Goal: Task Accomplishment & Management: Use online tool/utility

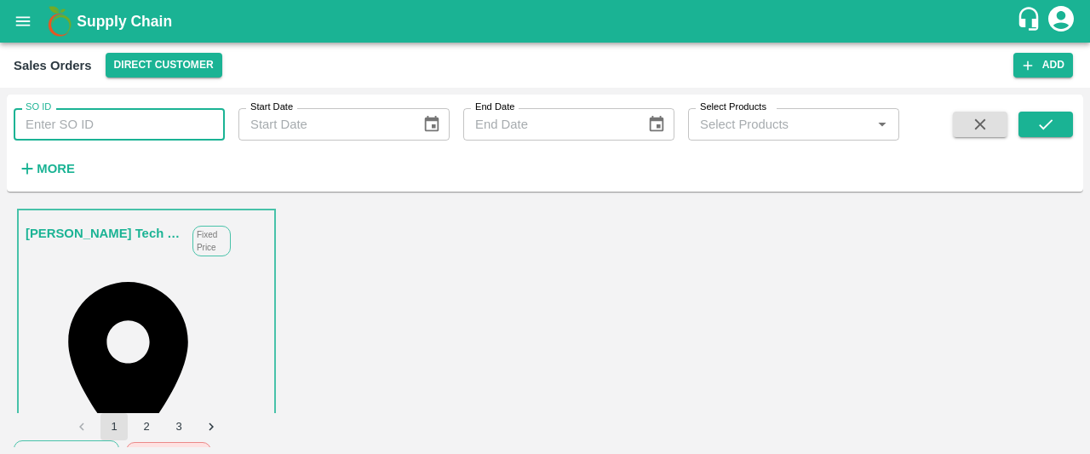
click at [90, 118] on input "SO ID" at bounding box center [119, 124] width 211 height 32
type input "602358"
click at [1041, 129] on icon "submit" at bounding box center [1045, 124] width 19 height 19
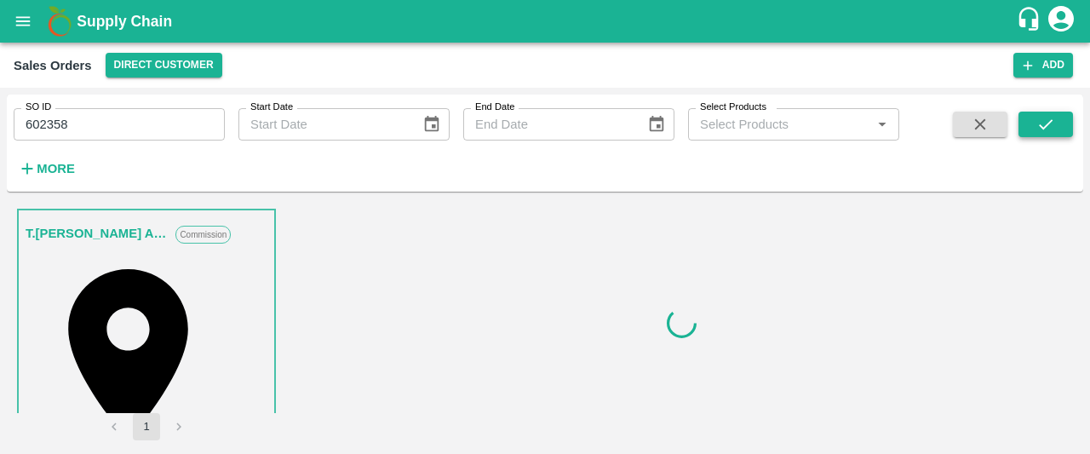
scroll to position [3, 0]
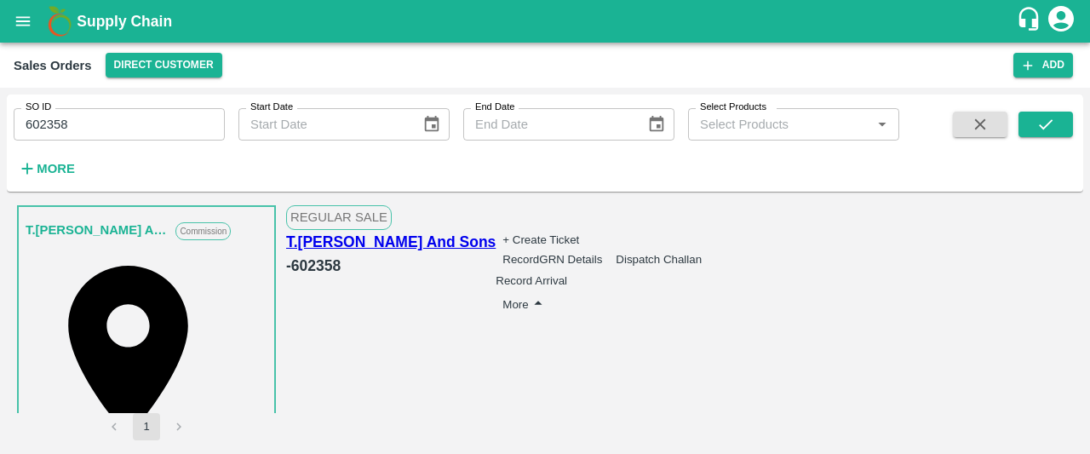
click at [1067, 226] on div "Regular Sale T.[PERSON_NAME] And Sons - 602358 + Create Ticket Record GRN Detai…" at bounding box center [676, 322] width 781 height 235
click at [1067, 224] on div "Regular Sale T.[PERSON_NAME] And Sons - 602358 + Create Ticket Record GRN Detai…" at bounding box center [676, 322] width 781 height 235
click at [602, 253] on button "Record GRN Details" at bounding box center [552, 259] width 100 height 13
drag, startPoint x: 1049, startPoint y: 96, endPoint x: 1052, endPoint y: 121, distance: 24.8
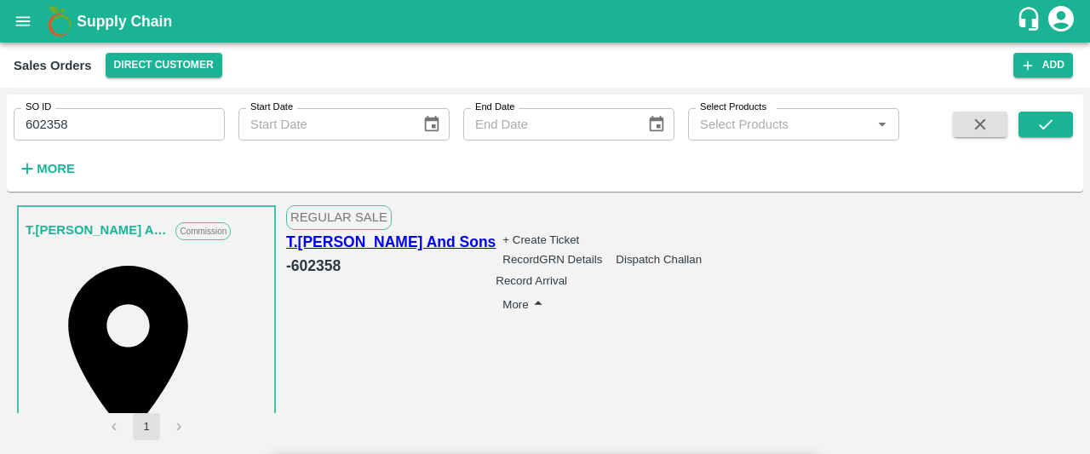
drag, startPoint x: 1049, startPoint y: 99, endPoint x: 1046, endPoint y: 108, distance: 10.0
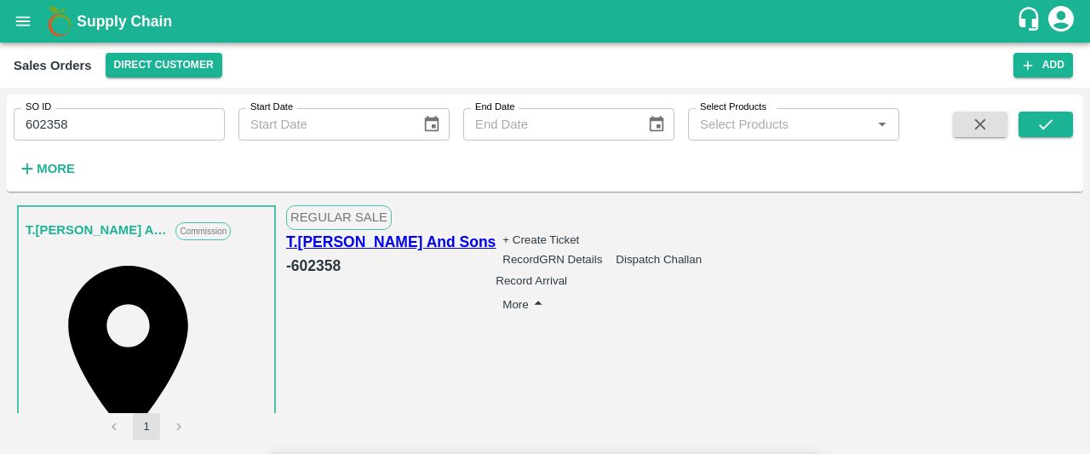
type input "21"
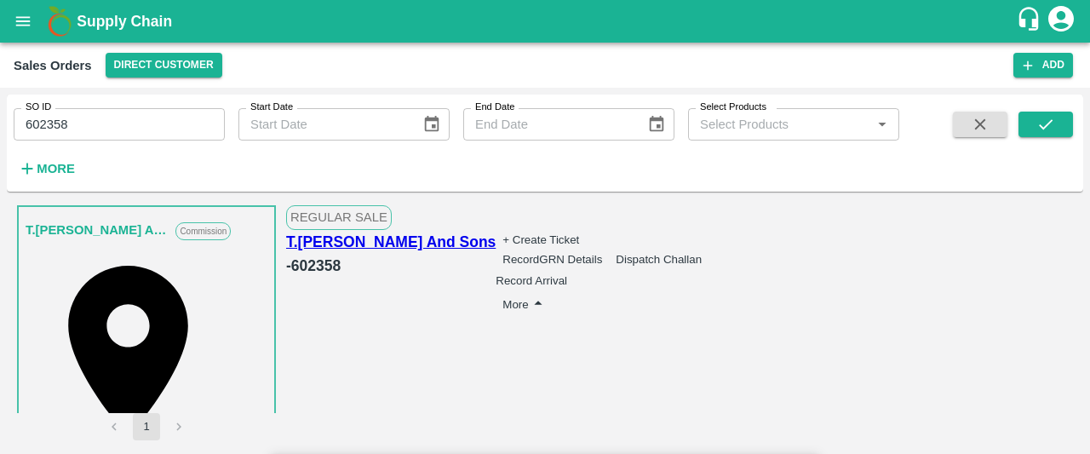
type input "8"
type input "3"
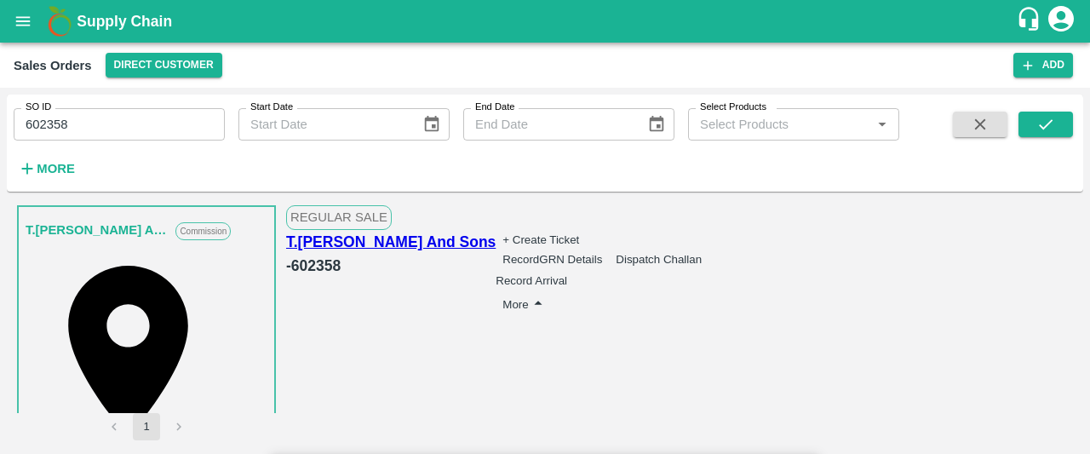
drag, startPoint x: 1054, startPoint y: 169, endPoint x: 1052, endPoint y: 180, distance: 11.2
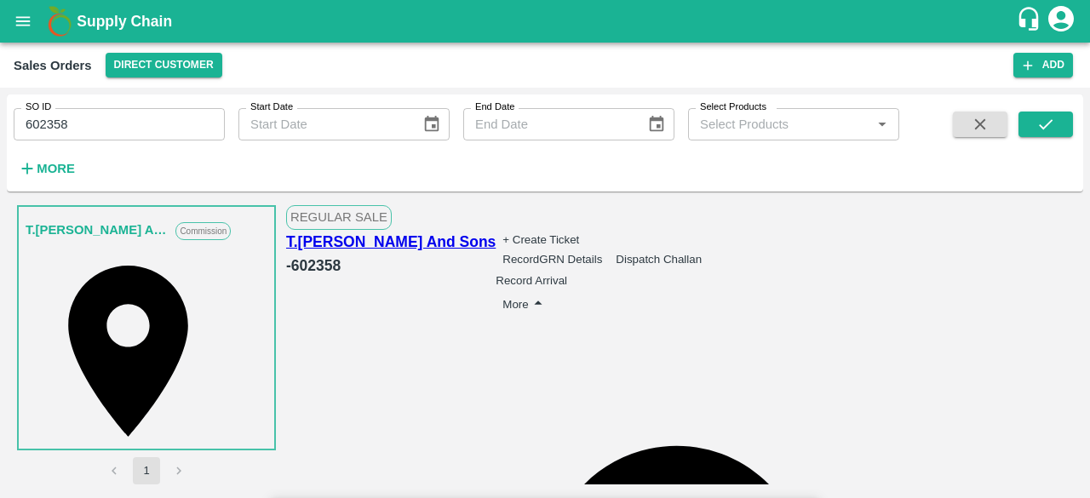
scroll to position [0, 0]
